Goal: Transaction & Acquisition: Purchase product/service

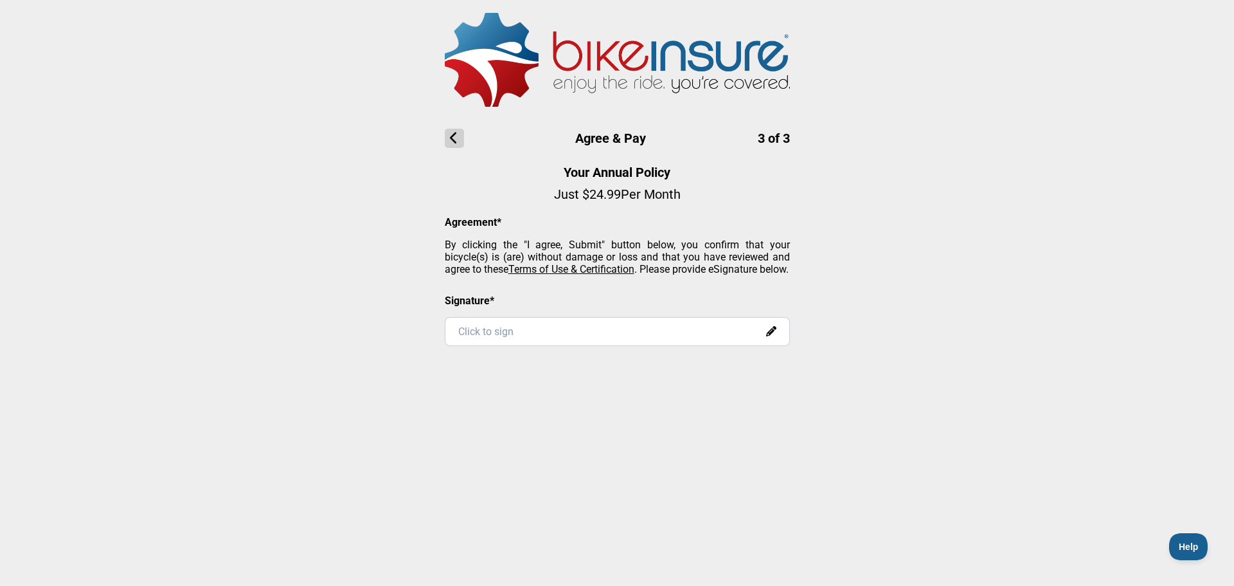
click at [539, 339] on div "Click to sign" at bounding box center [617, 331] width 345 height 29
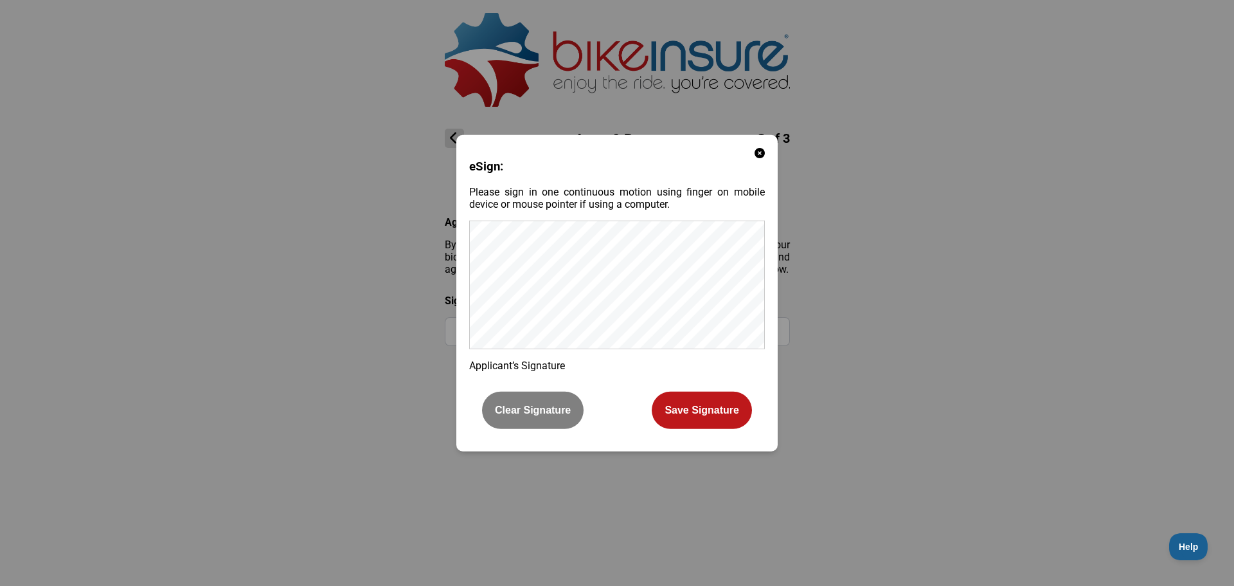
click at [446, 366] on div "eSign: Please sign in one continuous motion using finger on mobile device or mo…" at bounding box center [617, 293] width 1234 height 586
click at [519, 420] on button "Clear Signature" at bounding box center [533, 409] width 102 height 37
click at [522, 413] on button "Clear Signature" at bounding box center [533, 409] width 102 height 37
click at [549, 413] on button "Clear Signature" at bounding box center [533, 409] width 102 height 37
click at [514, 408] on button "Clear Signature" at bounding box center [533, 409] width 102 height 37
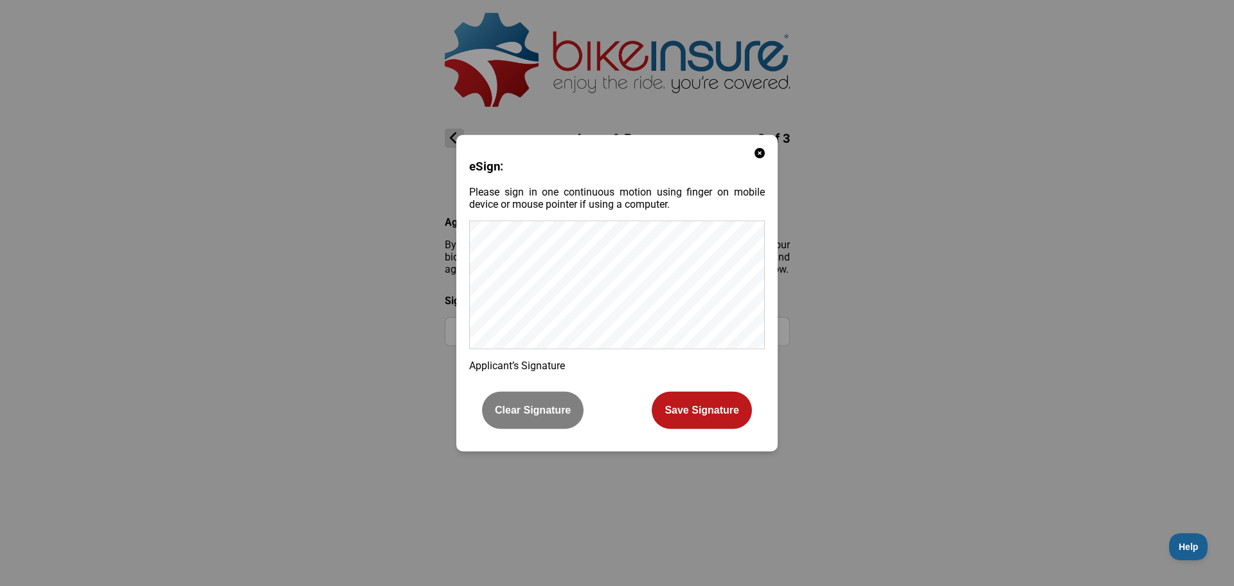
click at [544, 409] on button "Clear Signature" at bounding box center [533, 409] width 102 height 37
click at [554, 408] on button "Clear Signature" at bounding box center [533, 409] width 102 height 37
click at [526, 393] on button "Clear Signature" at bounding box center [533, 409] width 102 height 37
click at [555, 409] on button "Clear Signature" at bounding box center [533, 409] width 102 height 37
click at [552, 412] on button "Clear Signature" at bounding box center [533, 409] width 102 height 37
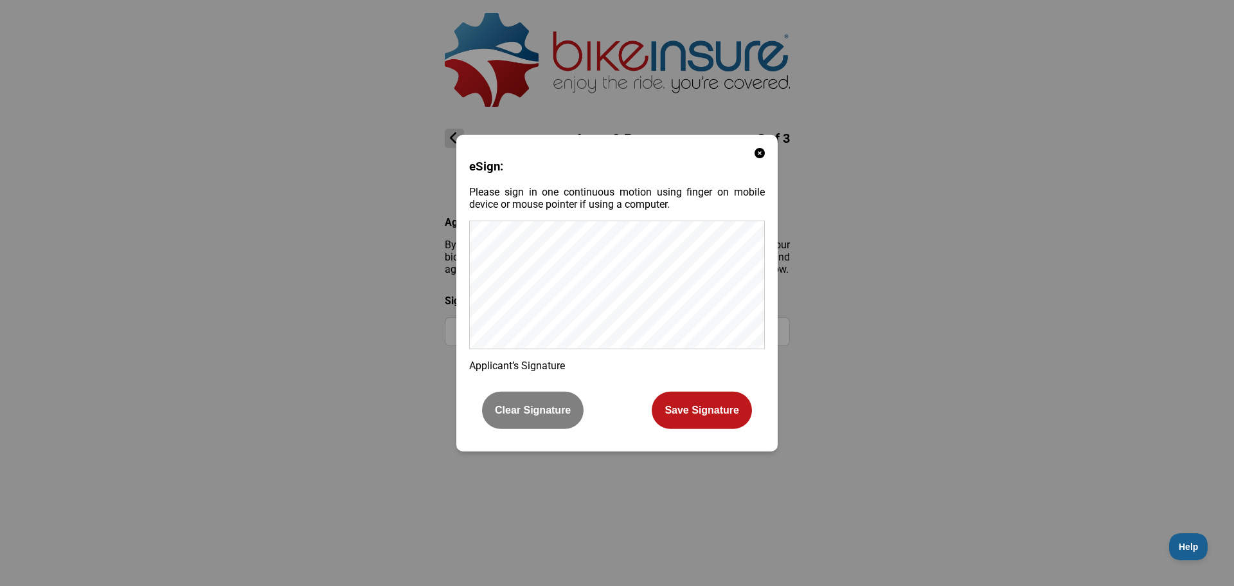
click at [537, 410] on button "Clear Signature" at bounding box center [533, 409] width 102 height 37
click at [546, 409] on button "Clear Signature" at bounding box center [533, 409] width 102 height 37
click at [518, 395] on button "Clear Signature" at bounding box center [533, 409] width 102 height 37
click at [487, 352] on div "eSign: Please sign in one continuous motion using finger on mobile device or mo…" at bounding box center [616, 292] width 321 height 316
drag, startPoint x: 527, startPoint y: 420, endPoint x: 515, endPoint y: 362, distance: 59.8
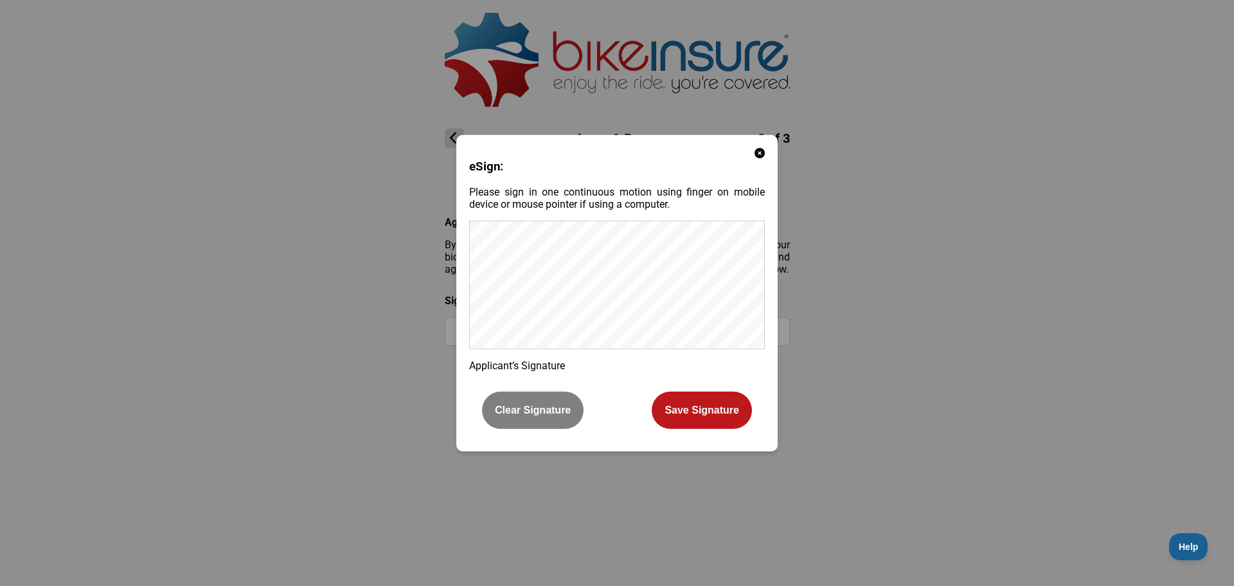
click at [526, 415] on button "Clear Signature" at bounding box center [533, 409] width 102 height 37
click at [543, 402] on button "Clear Signature" at bounding box center [533, 409] width 102 height 37
click at [542, 414] on button "Clear Signature" at bounding box center [533, 409] width 102 height 37
click at [534, 404] on button "Clear Signature" at bounding box center [533, 409] width 102 height 37
click at [903, 279] on div "eSign: Please sign in one continuous motion using finger on mobile device or mo…" at bounding box center [617, 293] width 1234 height 586
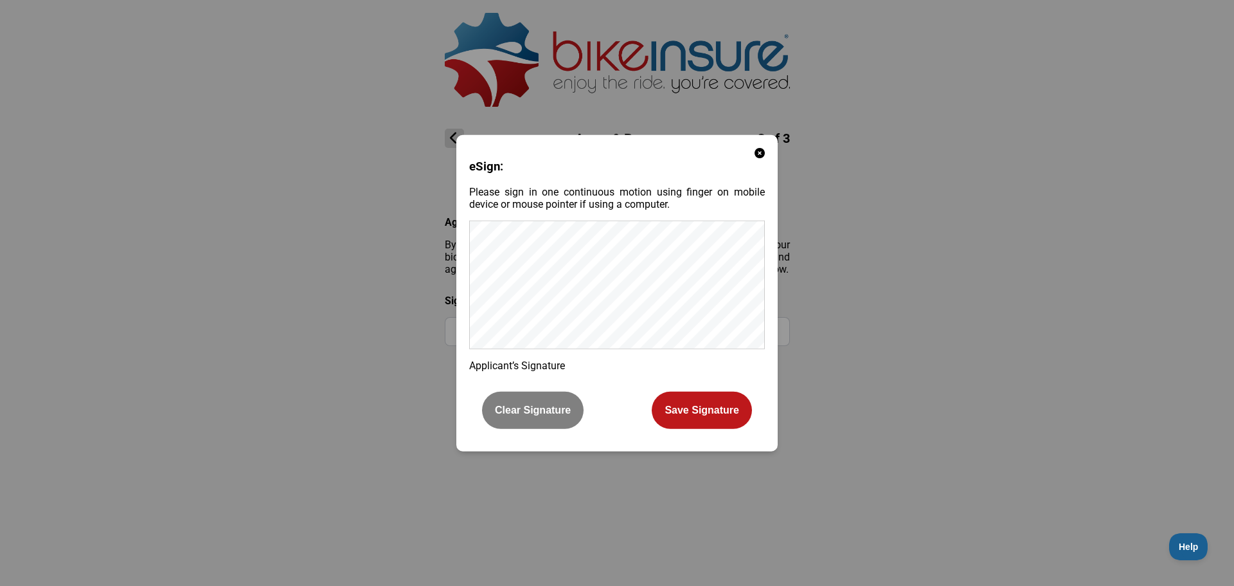
click at [567, 413] on button "Clear Signature" at bounding box center [533, 409] width 102 height 37
click at [800, 325] on div "eSign: Please sign in one continuous motion using finger on mobile device or mo…" at bounding box center [617, 293] width 1234 height 586
click at [552, 403] on button "Clear Signature" at bounding box center [533, 409] width 102 height 37
click at [586, 408] on div "Clear Signature Save Signature" at bounding box center [617, 410] width 296 height 57
click at [531, 393] on button "Clear Signature" at bounding box center [533, 409] width 102 height 37
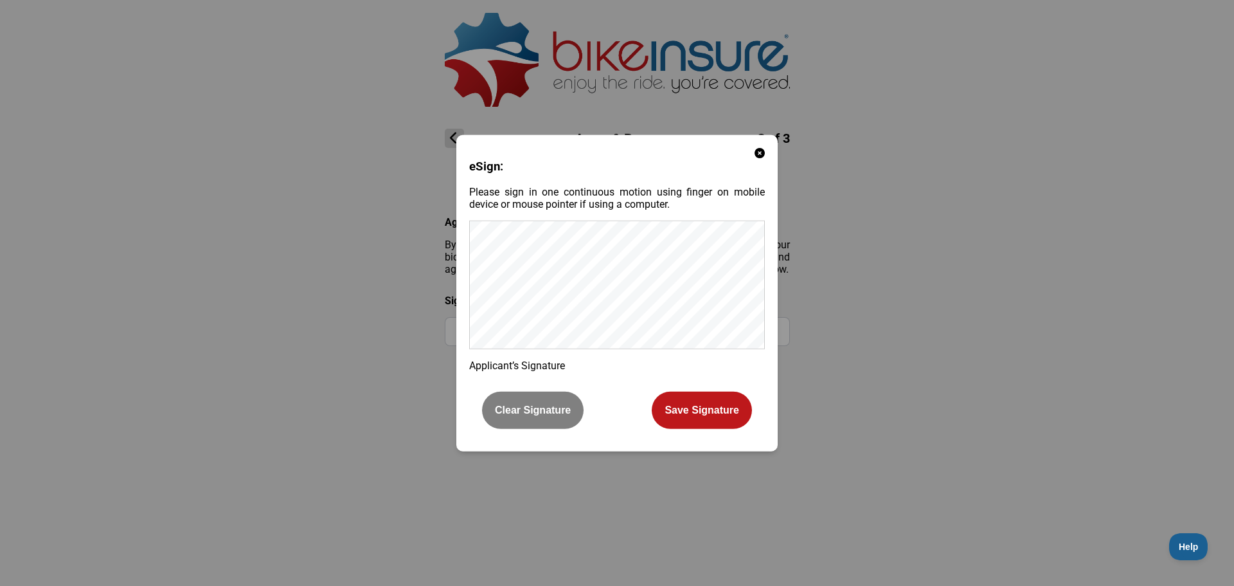
click at [716, 415] on button "Save Signature" at bounding box center [702, 409] width 100 height 37
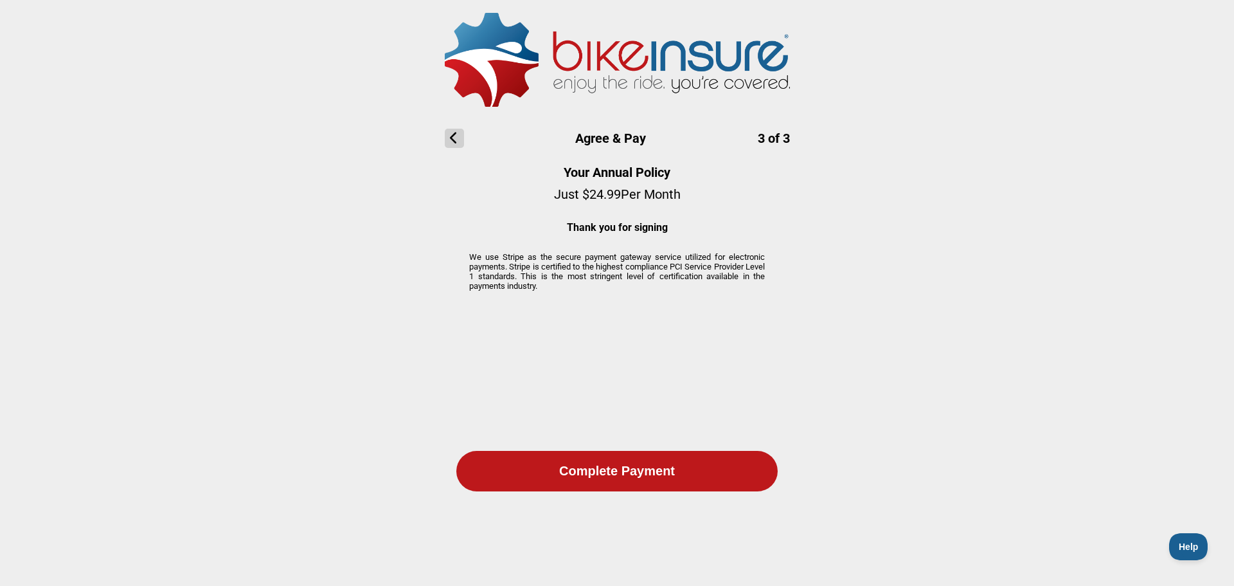
click at [698, 462] on button "Complete Payment" at bounding box center [616, 471] width 321 height 40
